Goal: Transaction & Acquisition: Purchase product/service

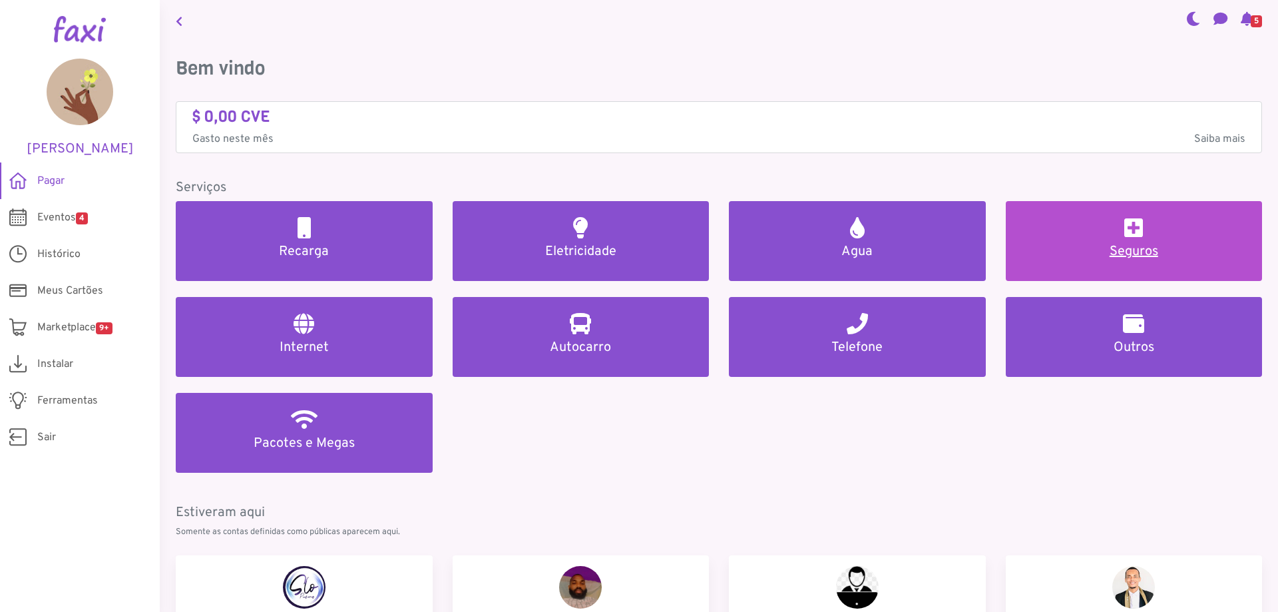
click at [1124, 236] on h2 at bounding box center [1133, 227] width 19 height 21
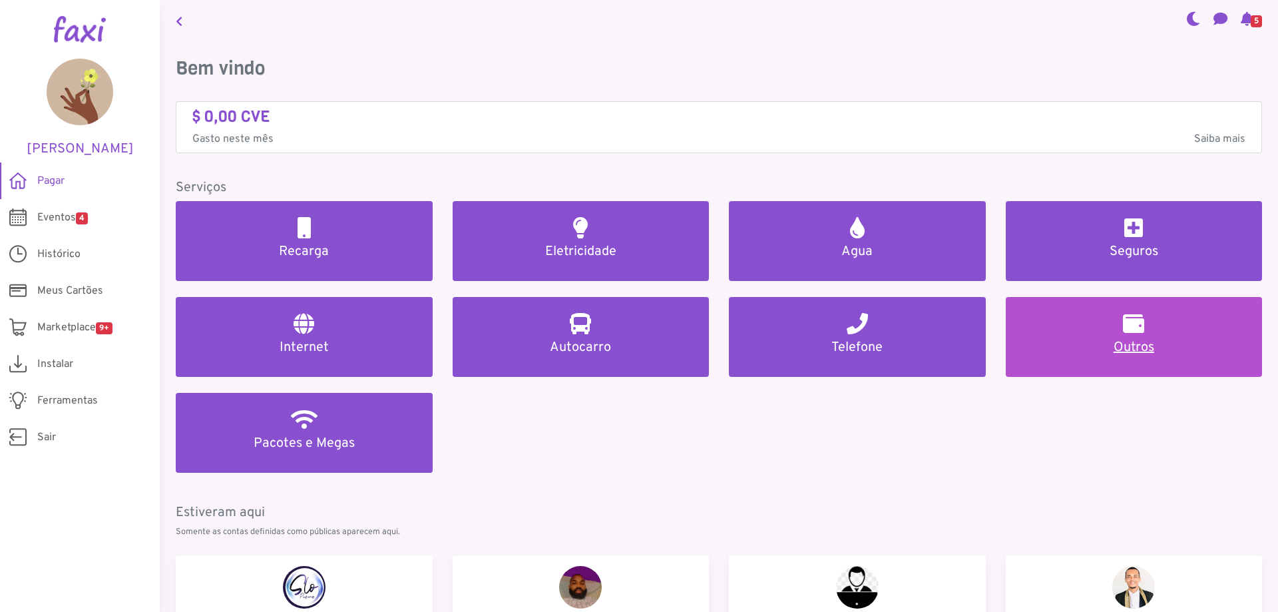
drag, startPoint x: 1066, startPoint y: 365, endPoint x: 1064, endPoint y: 333, distance: 31.3
drag, startPoint x: 1064, startPoint y: 333, endPoint x: 1042, endPoint y: 330, distance: 22.2
click at [1042, 330] on link "Outros" at bounding box center [1134, 337] width 257 height 80
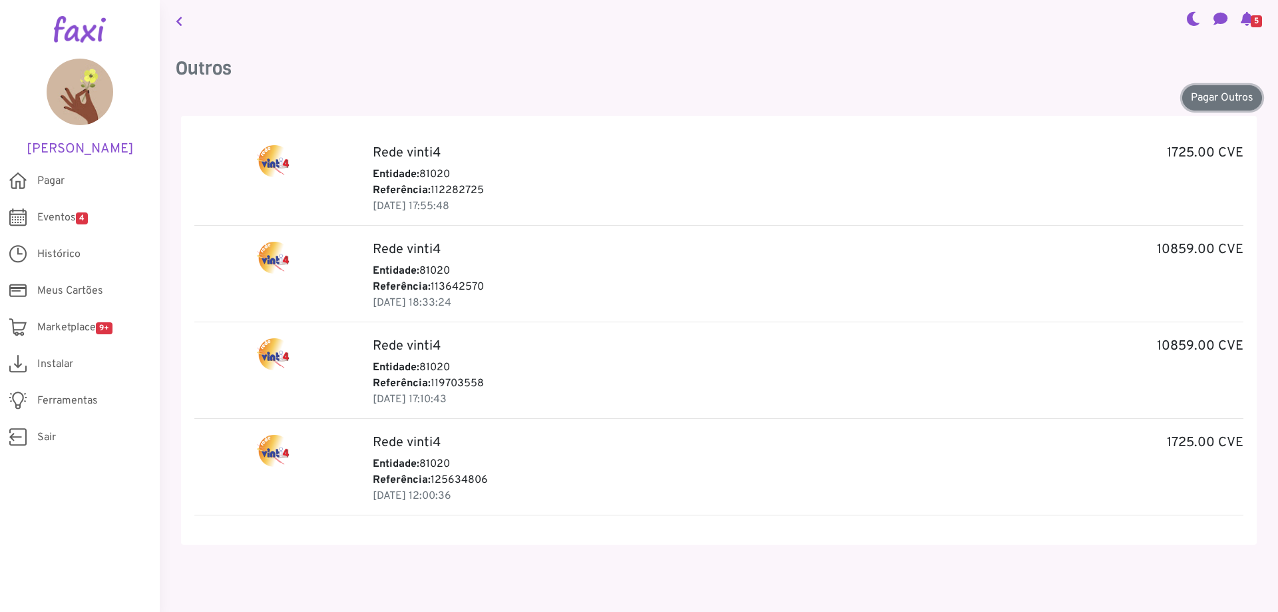
drag, startPoint x: 1212, startPoint y: 93, endPoint x: 1161, endPoint y: 93, distance: 50.6
click at [1212, 93] on link "Pagar Outros" at bounding box center [1222, 97] width 80 height 25
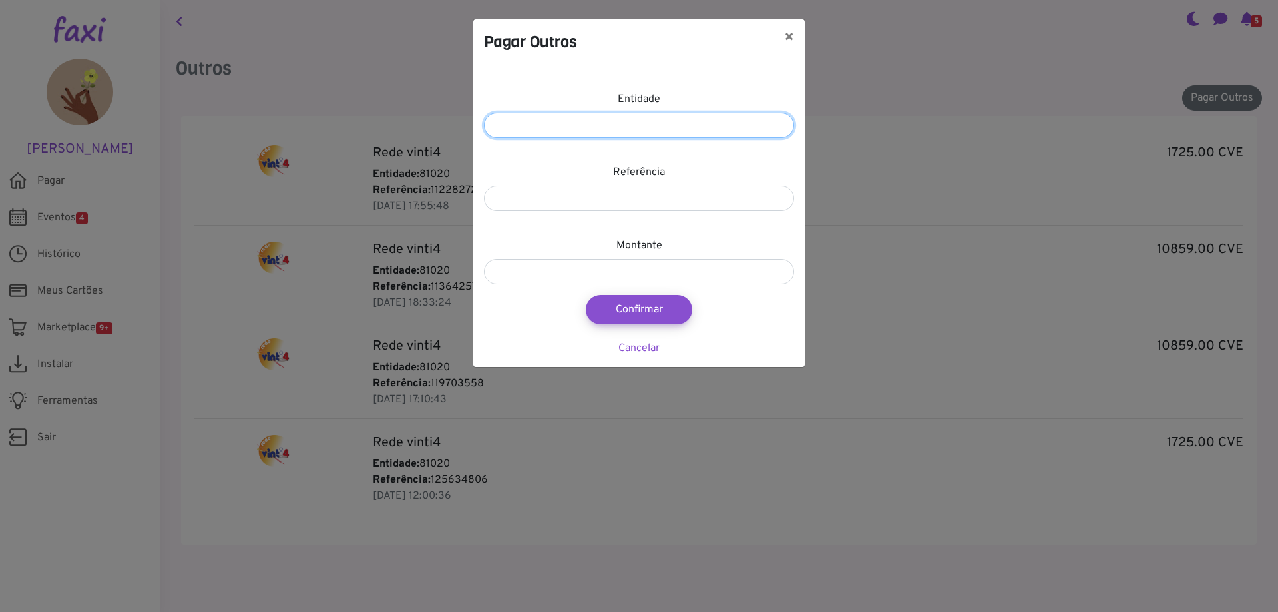
click at [617, 118] on input "number" at bounding box center [639, 124] width 310 height 25
click at [633, 126] on input "number" at bounding box center [639, 124] width 310 height 25
click at [518, 124] on input "******" at bounding box center [639, 124] width 310 height 25
type input "*****"
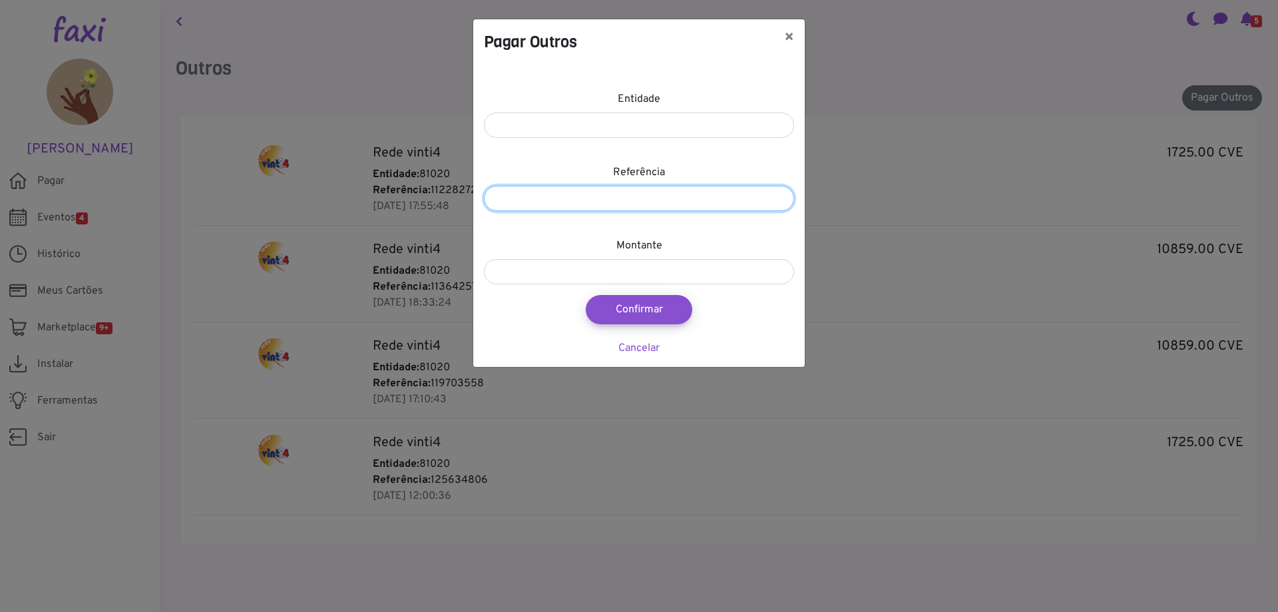
click at [620, 201] on input "number" at bounding box center [639, 198] width 310 height 25
type input "*********"
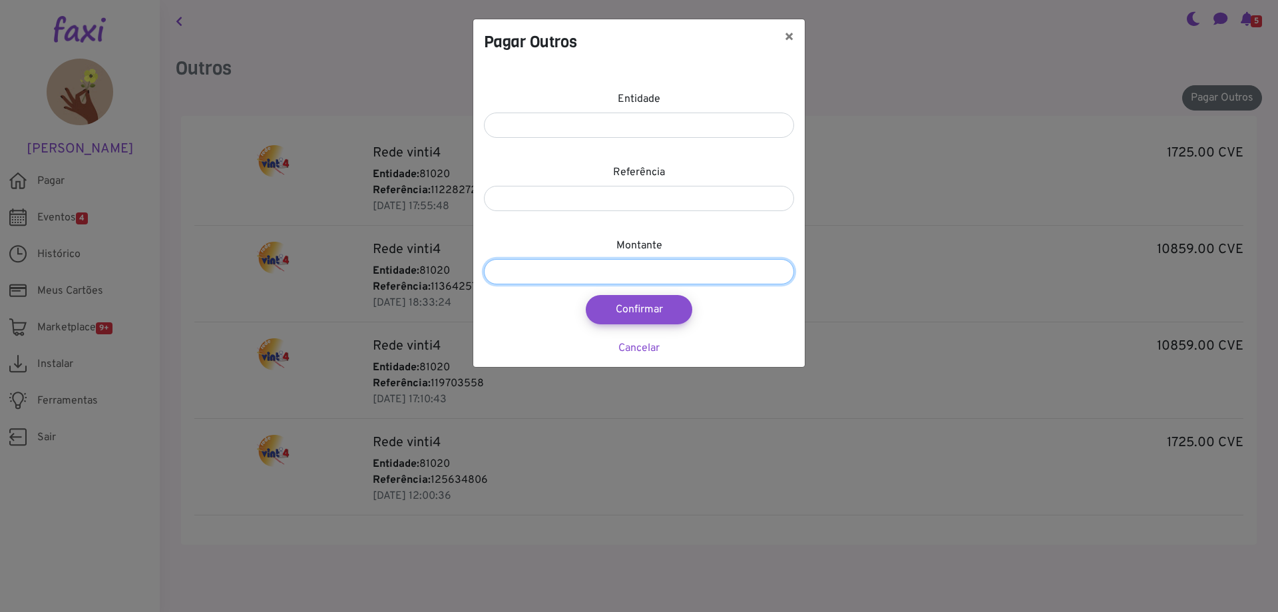
click at [535, 270] on input "number" at bounding box center [639, 271] width 310 height 25
click at [606, 275] on input "number" at bounding box center [639, 271] width 310 height 25
click at [502, 37] on h4 "Pagar Outros" at bounding box center [530, 42] width 93 height 24
click at [639, 276] on input "number" at bounding box center [639, 271] width 310 height 25
click at [604, 270] on input "number" at bounding box center [639, 271] width 310 height 25
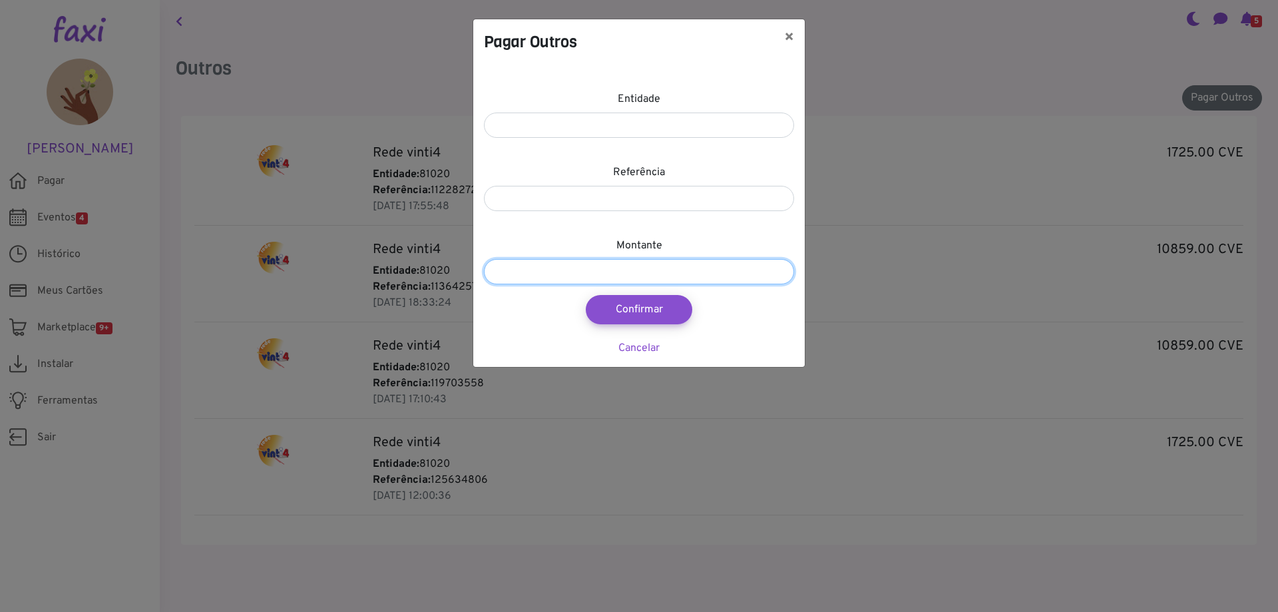
click at [557, 268] on input "number" at bounding box center [639, 271] width 310 height 25
type input "*****"
click at [768, 47] on div "Pagar Outros ×" at bounding box center [638, 41] width 331 height 45
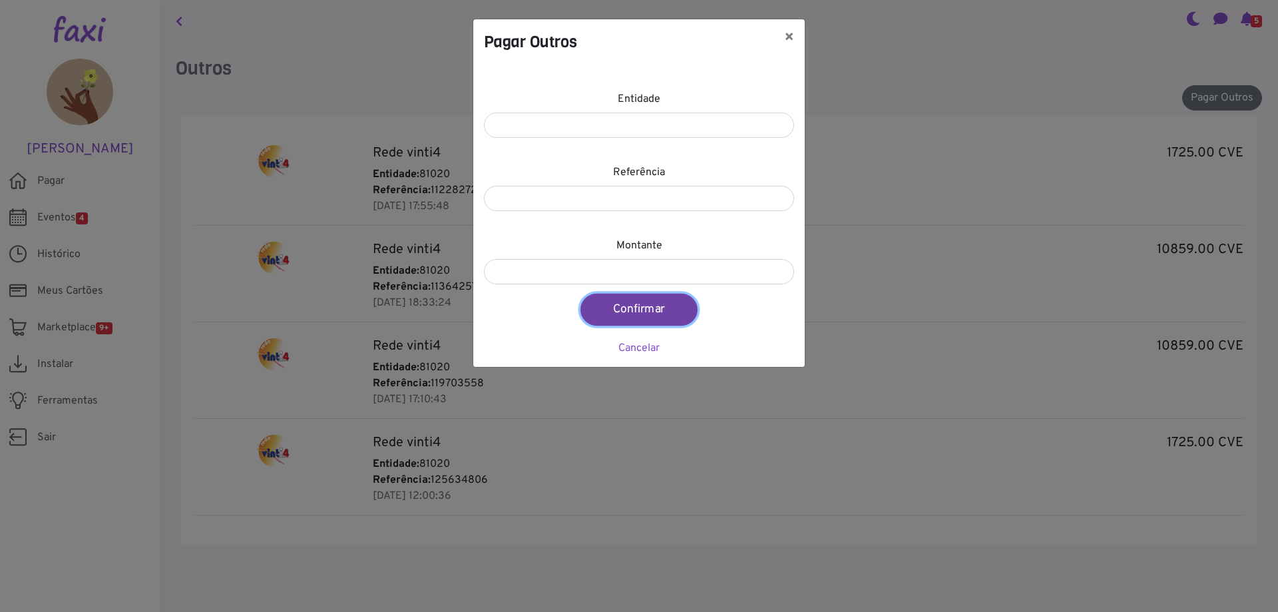
click at [661, 306] on button "Confirmar" at bounding box center [638, 309] width 117 height 32
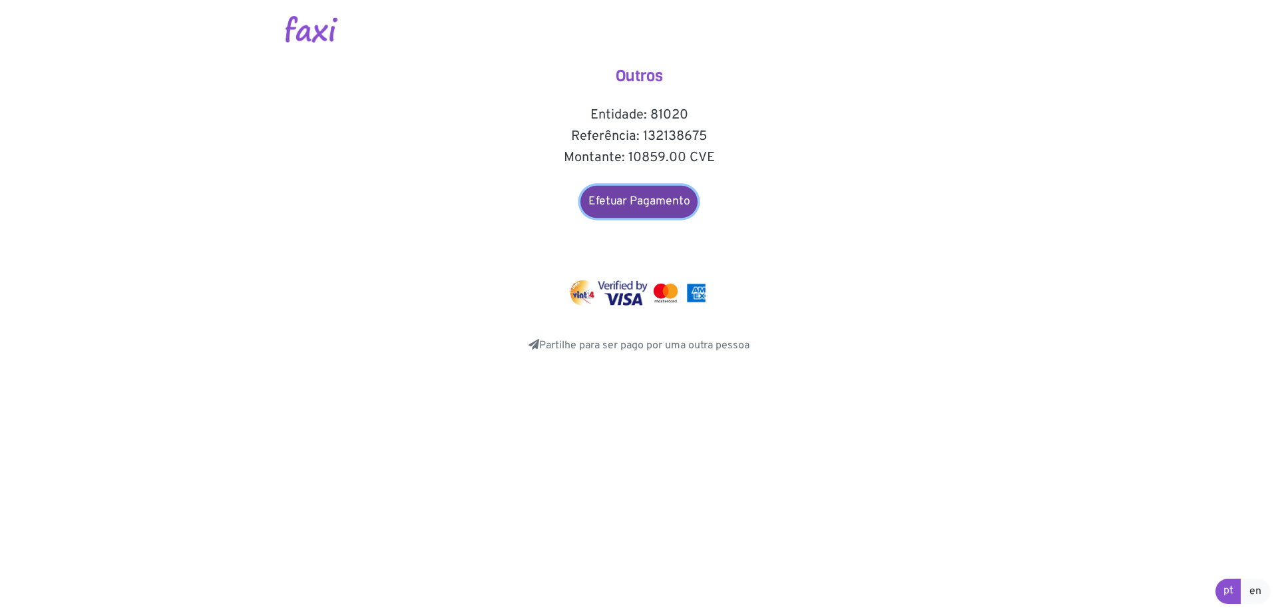
click at [650, 197] on link "Efetuar Pagamento" at bounding box center [638, 202] width 117 height 32
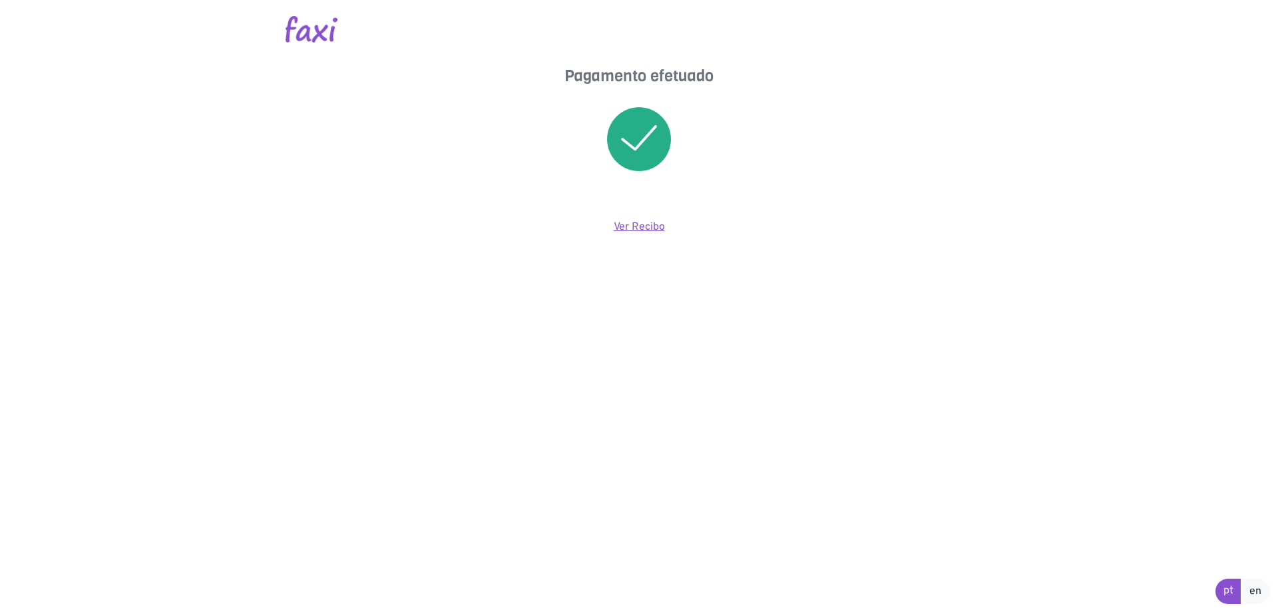
click at [636, 224] on link "Ver Recibo" at bounding box center [639, 226] width 51 height 13
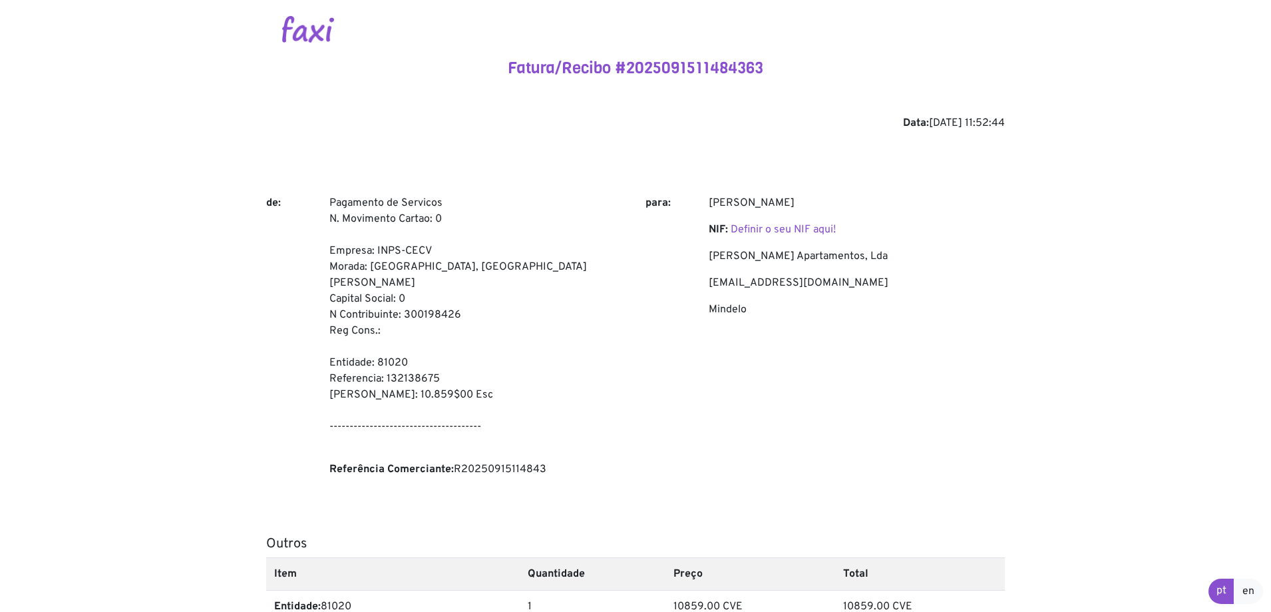
scroll to position [240, 0]
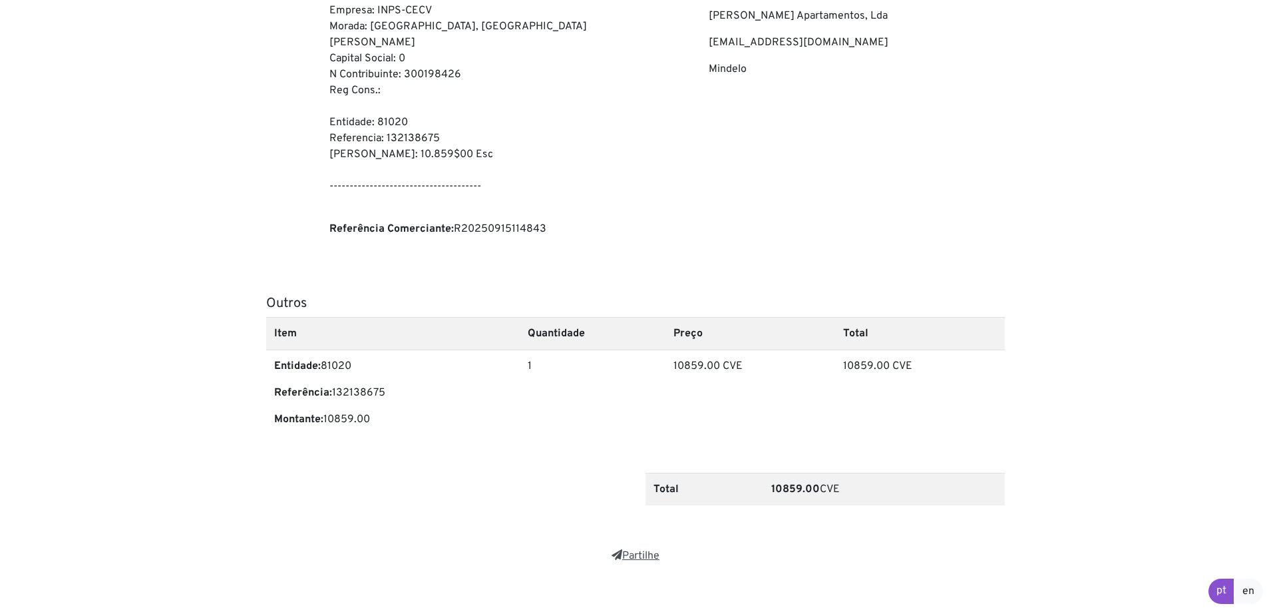
click at [618, 549] on icon at bounding box center [617, 554] width 11 height 11
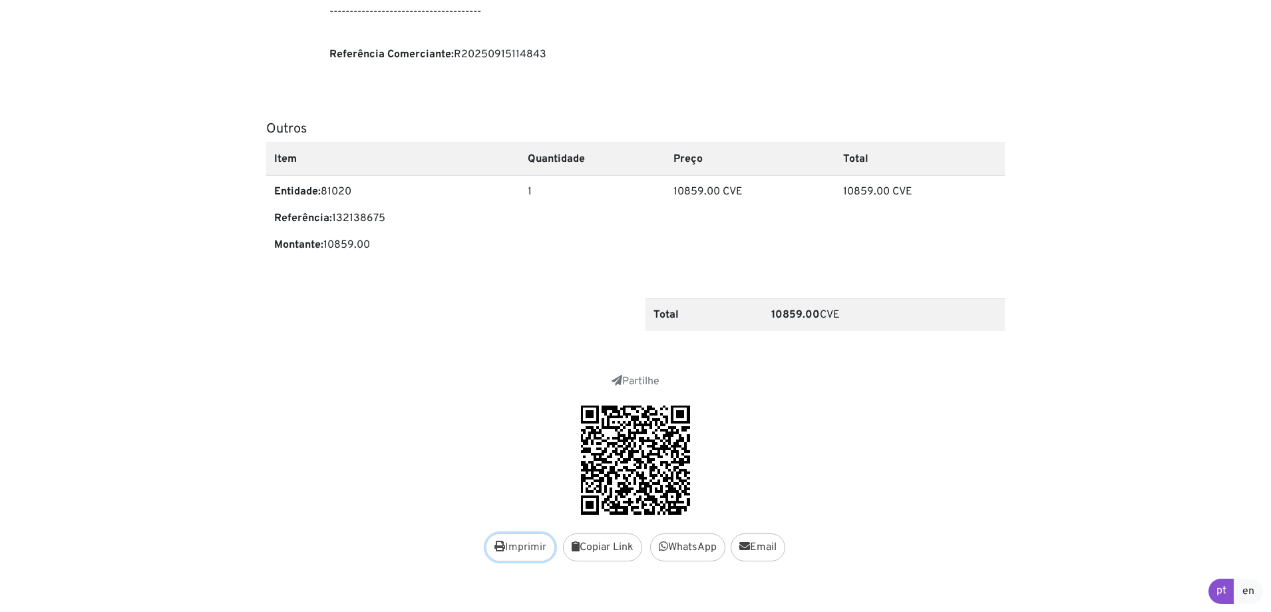
click at [513, 533] on button "Imprimir" at bounding box center [520, 547] width 69 height 28
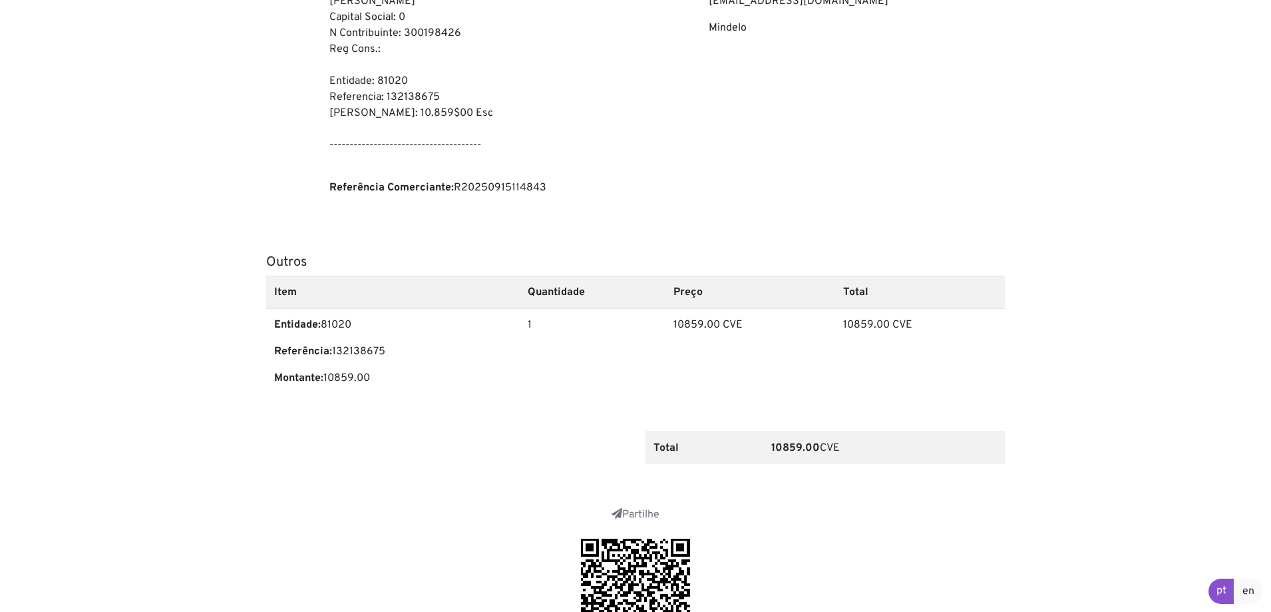
scroll to position [0, 0]
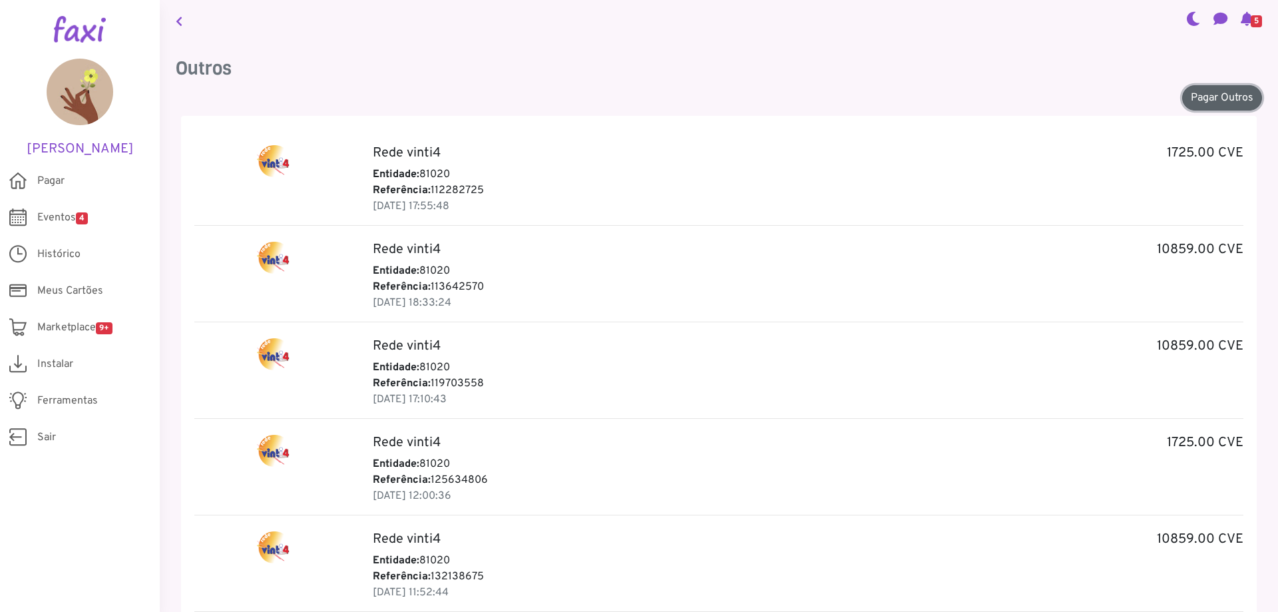
click at [1199, 93] on link "Pagar Outros" at bounding box center [1222, 97] width 80 height 25
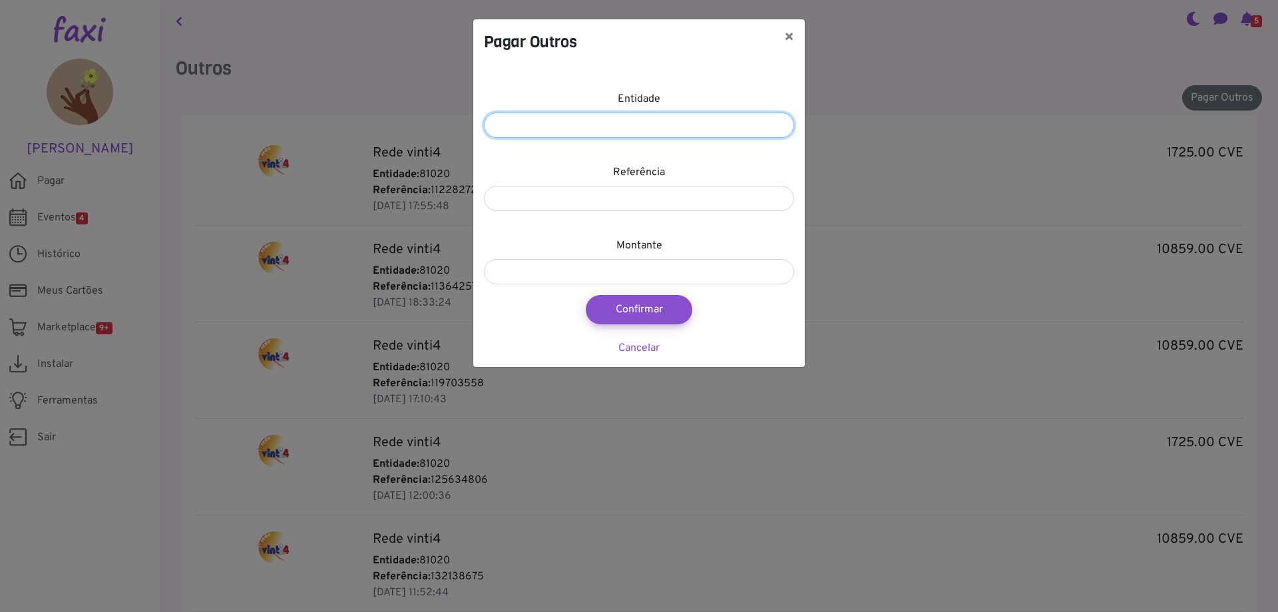
click at [619, 124] on input "number" at bounding box center [639, 124] width 310 height 25
